Goal: Consume media (video, audio): Consume media (video, audio)

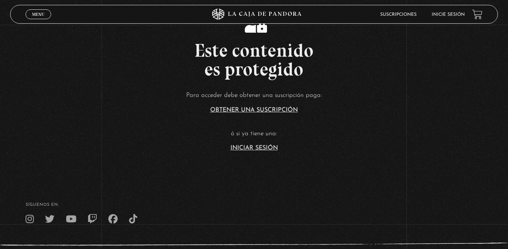
scroll to position [182, 0]
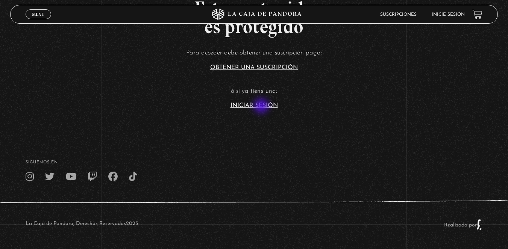
click at [262, 107] on link "Iniciar Sesión" at bounding box center [254, 106] width 47 height 6
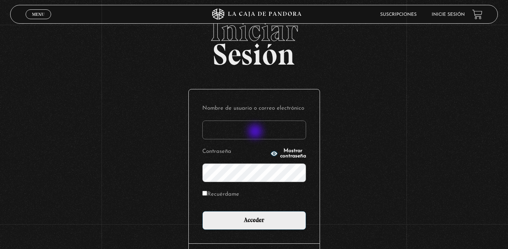
scroll to position [38, 0]
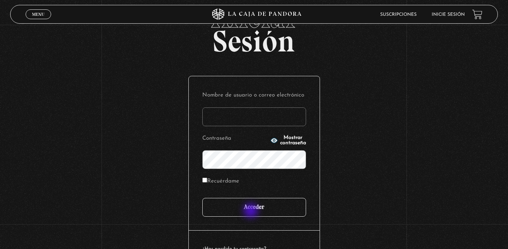
type input "pramirezm12@gmail.com"
click at [252, 211] on input "Acceder" at bounding box center [254, 207] width 104 height 19
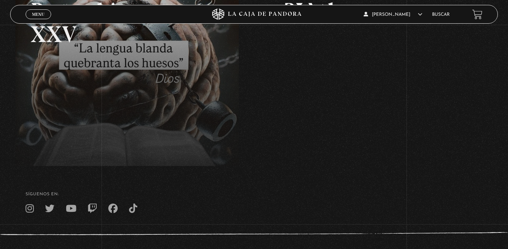
scroll to position [182, 0]
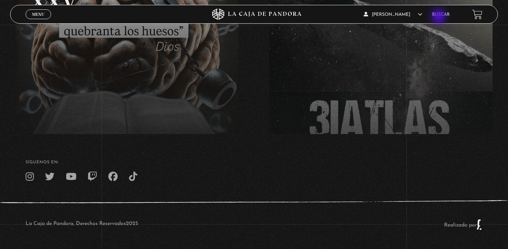
click at [440, 17] on li "Buscar" at bounding box center [441, 15] width 18 height 12
click at [440, 13] on link "Buscar" at bounding box center [441, 14] width 18 height 5
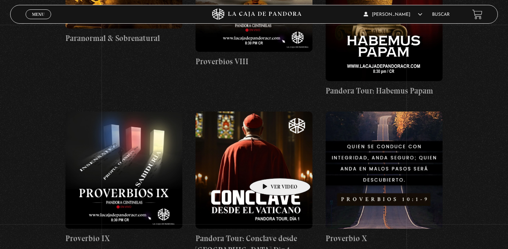
scroll to position [1504, 0]
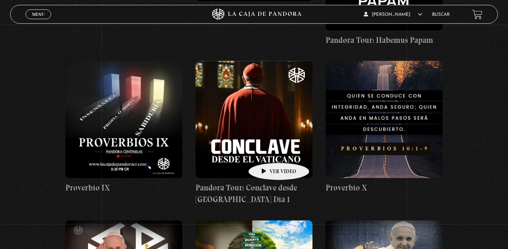
click at [267, 152] on figure at bounding box center [254, 119] width 117 height 117
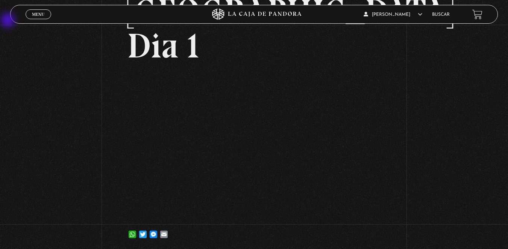
scroll to position [150, 0]
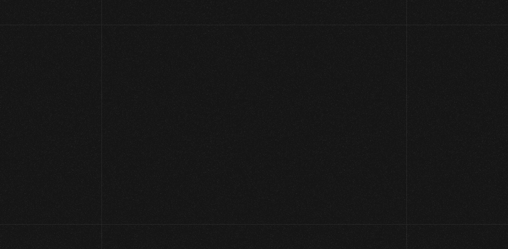
scroll to position [182, 0]
